Goal: Information Seeking & Learning: Learn about a topic

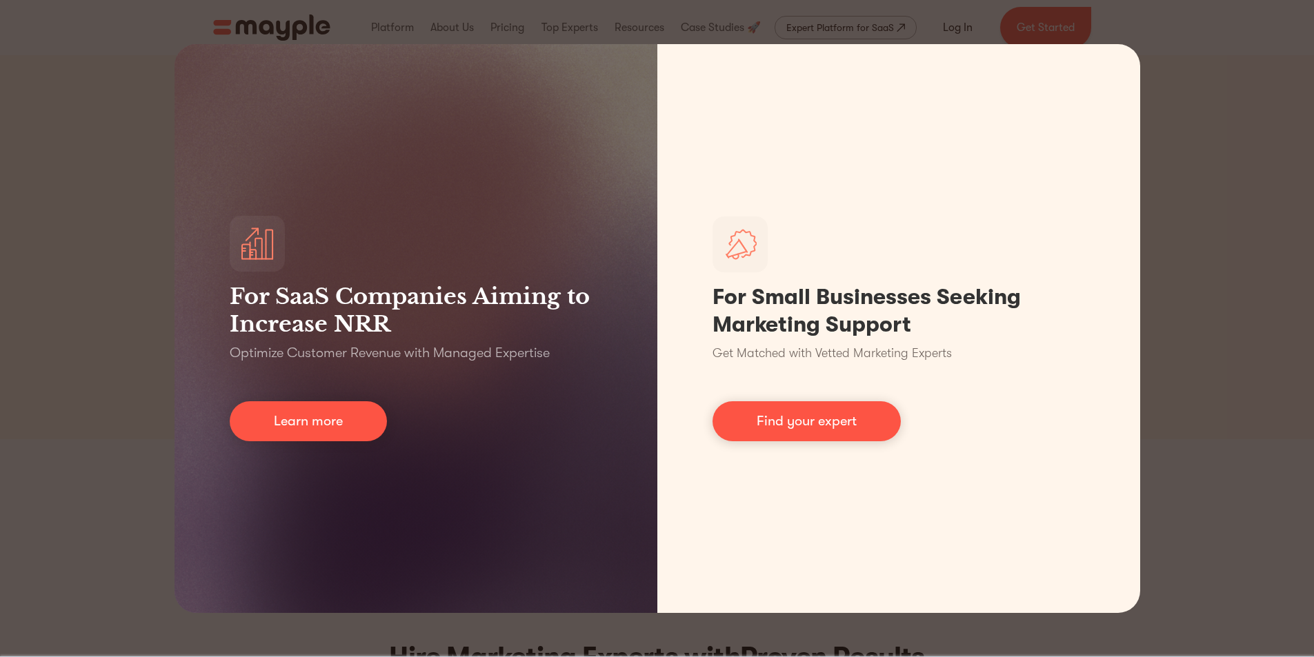
click at [1218, 372] on div "For SaaS Companies Aiming to Increase NRR Optimize Customer Revenue with Manage…" at bounding box center [657, 328] width 1314 height 657
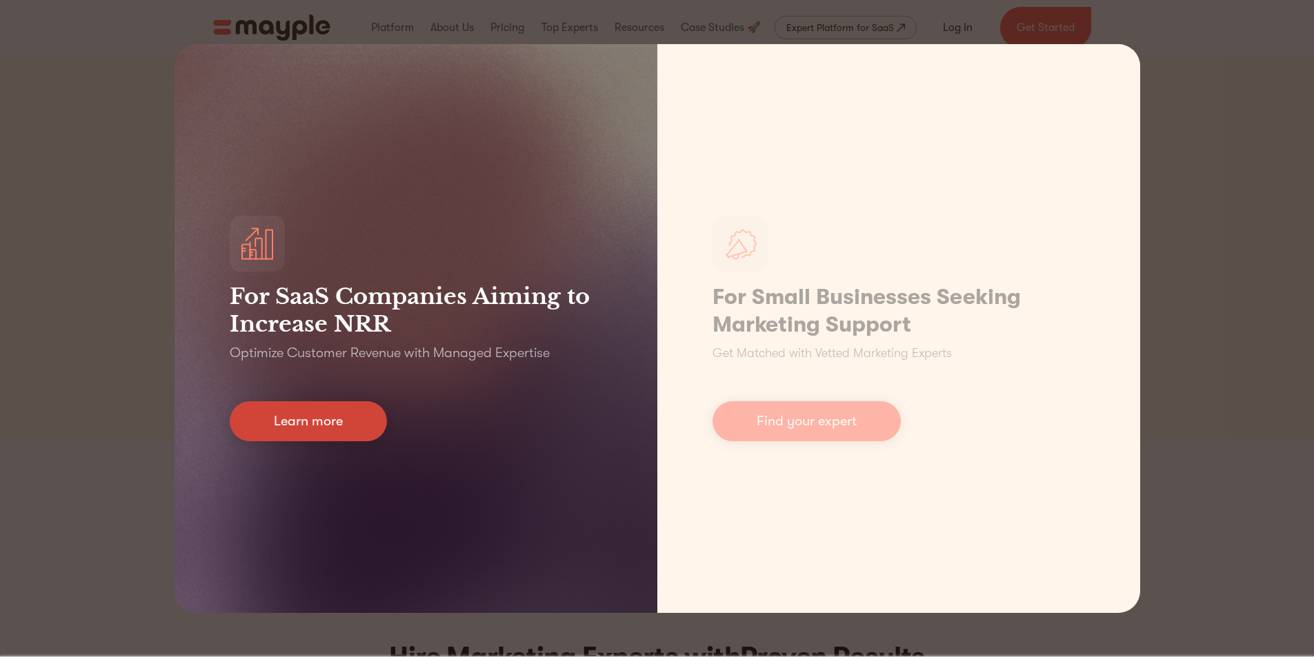
click at [328, 418] on link "Learn more" at bounding box center [308, 421] width 157 height 40
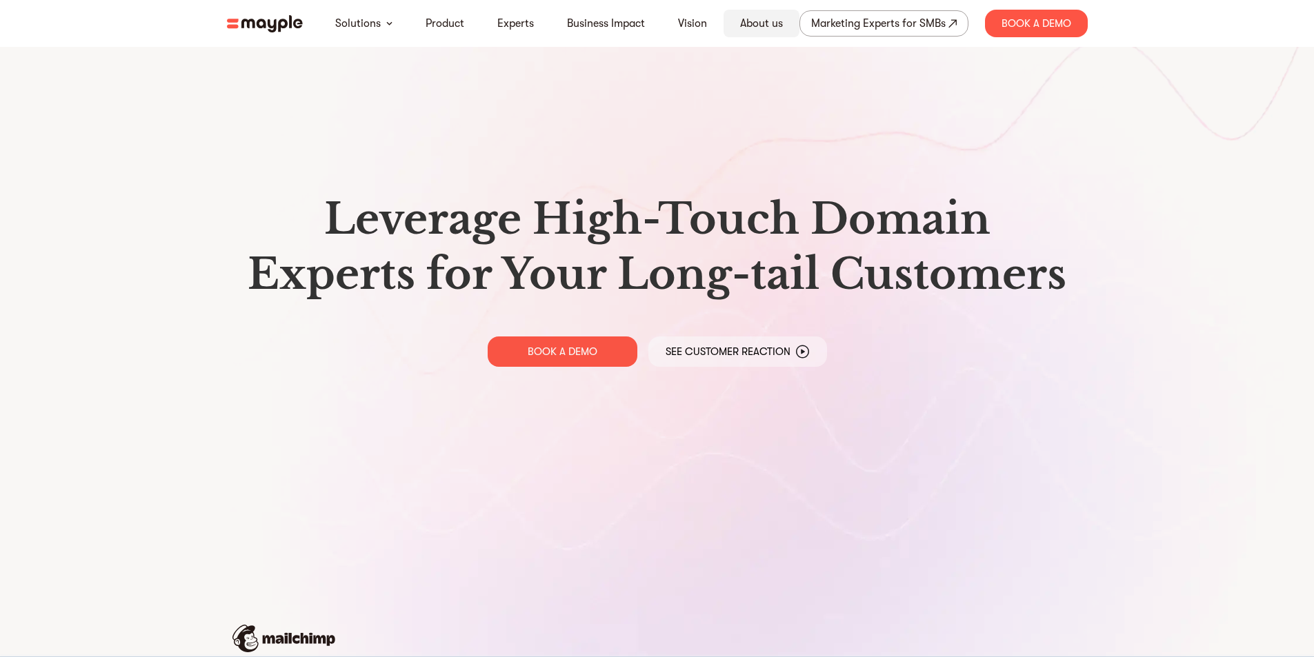
click at [765, 27] on link "About us" at bounding box center [761, 23] width 43 height 17
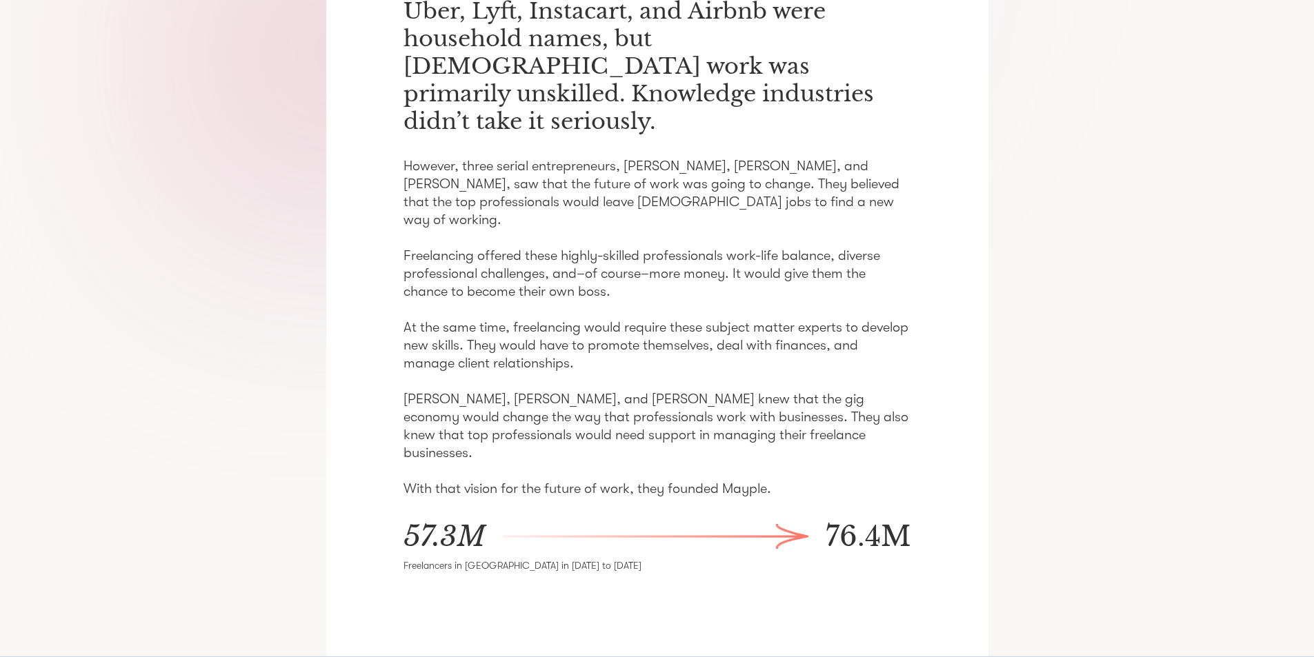
scroll to position [621, 0]
